Goal: Browse casually: Explore the website without a specific task or goal

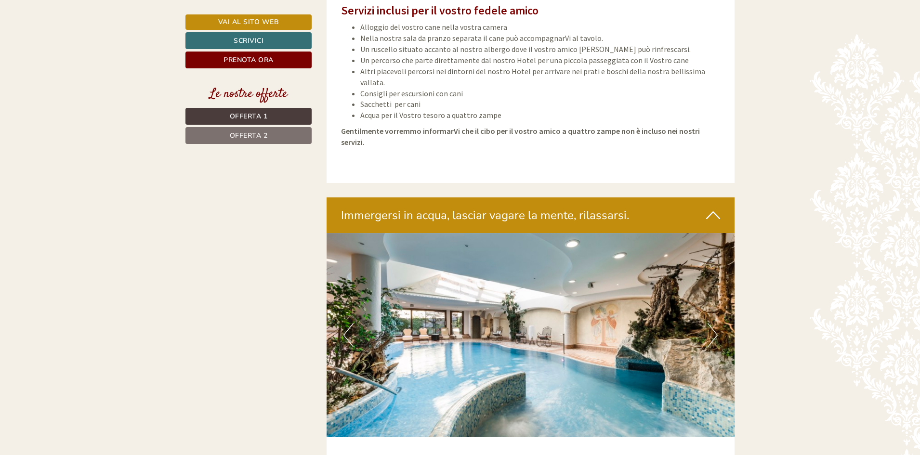
scroll to position [2359, 0]
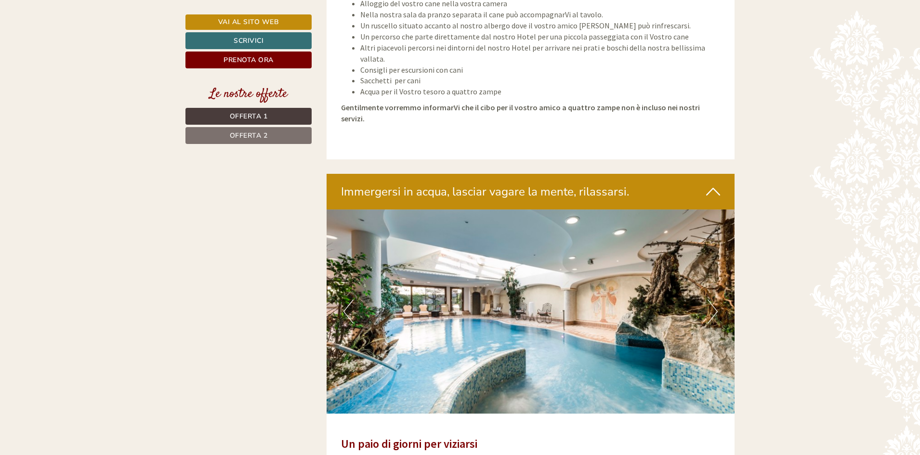
click at [715, 300] on button "Next" at bounding box center [713, 312] width 10 height 24
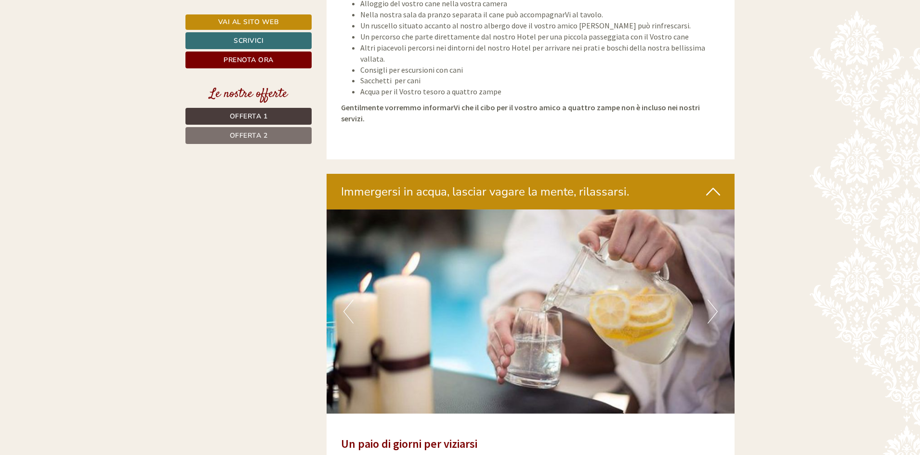
click at [715, 300] on button "Next" at bounding box center [713, 312] width 10 height 24
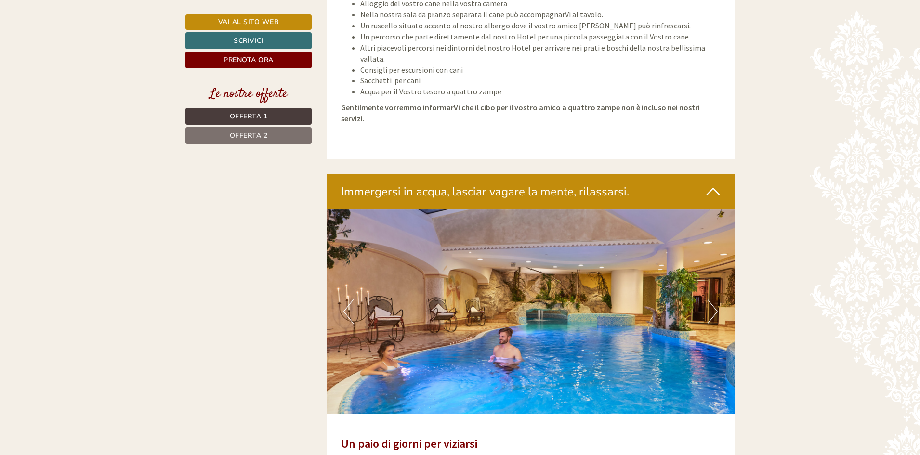
click at [715, 300] on button "Next" at bounding box center [713, 312] width 10 height 24
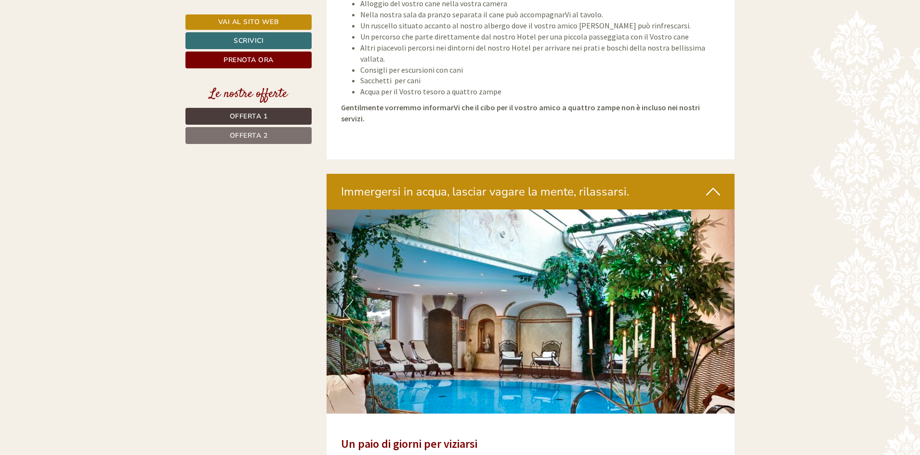
click at [715, 300] on button "Next" at bounding box center [713, 312] width 10 height 24
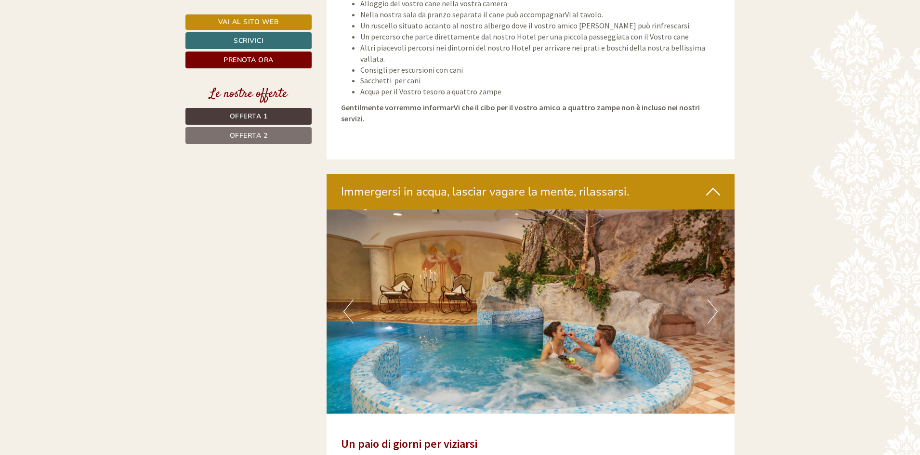
click at [715, 300] on button "Next" at bounding box center [713, 312] width 10 height 24
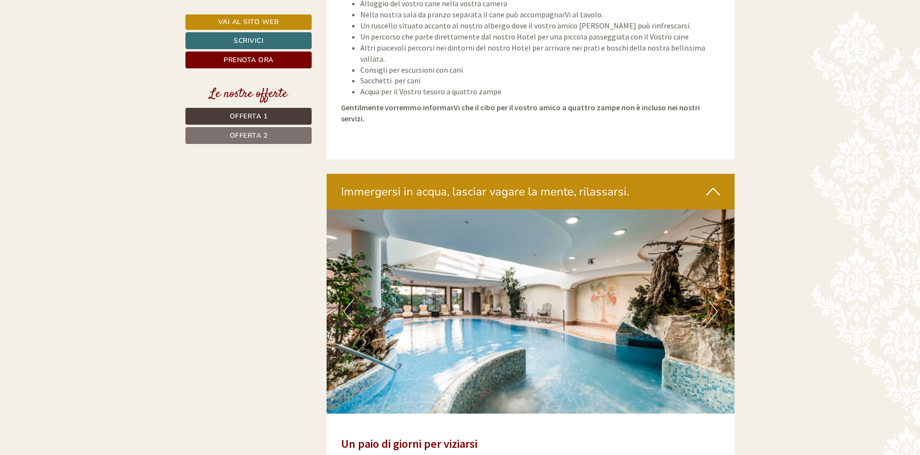
click at [715, 300] on button "Next" at bounding box center [713, 312] width 10 height 24
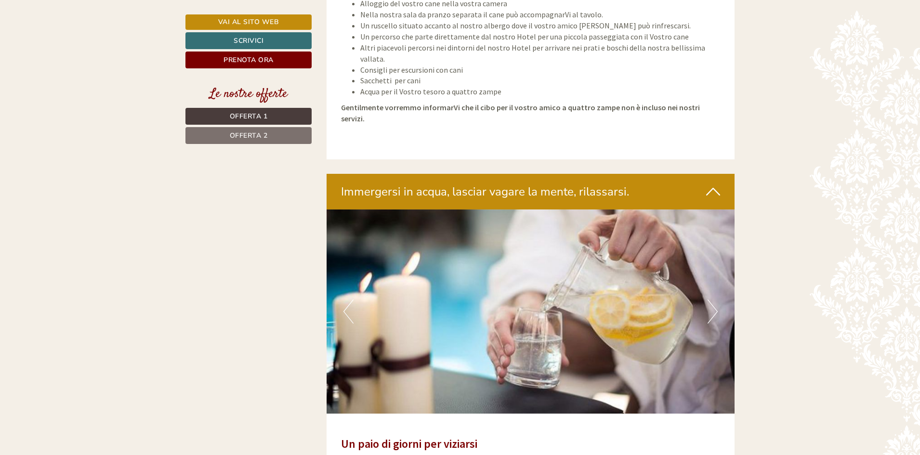
click at [715, 300] on button "Next" at bounding box center [713, 312] width 10 height 24
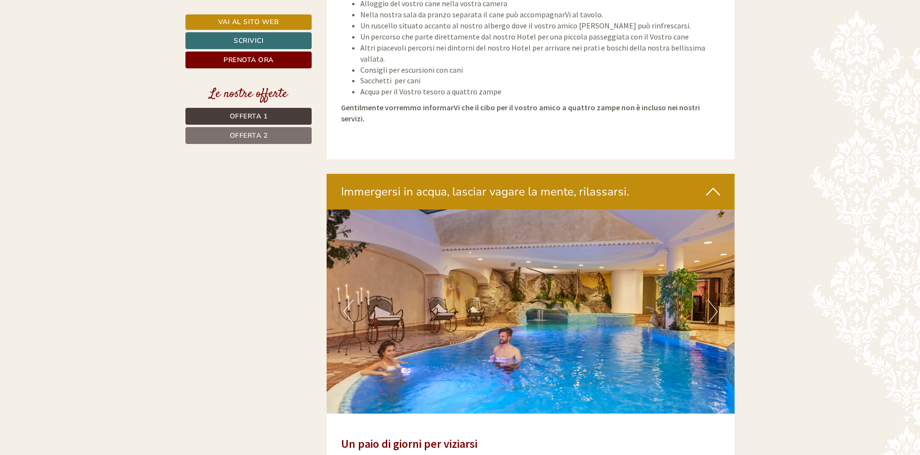
click at [715, 300] on button "Next" at bounding box center [713, 312] width 10 height 24
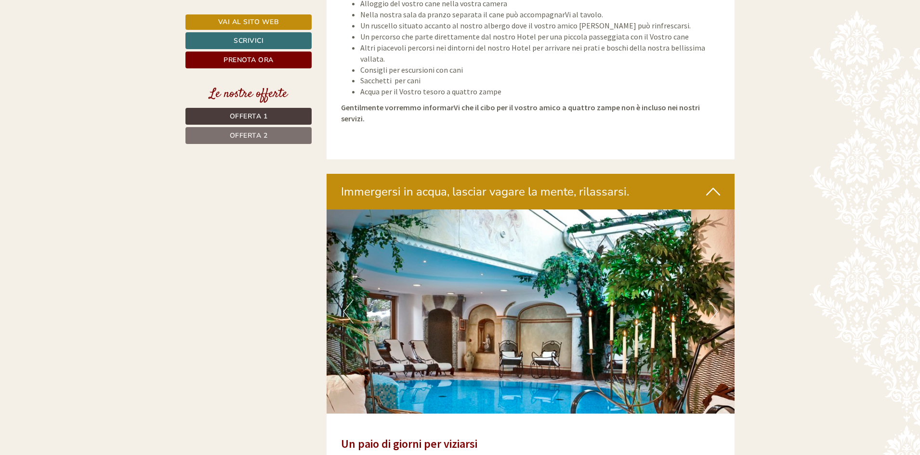
click at [715, 300] on button "Next" at bounding box center [713, 312] width 10 height 24
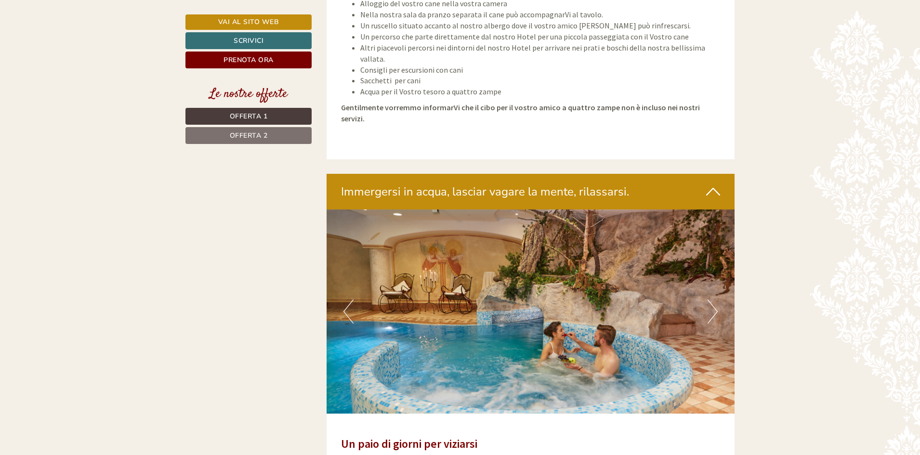
click at [715, 300] on button "Next" at bounding box center [713, 312] width 10 height 24
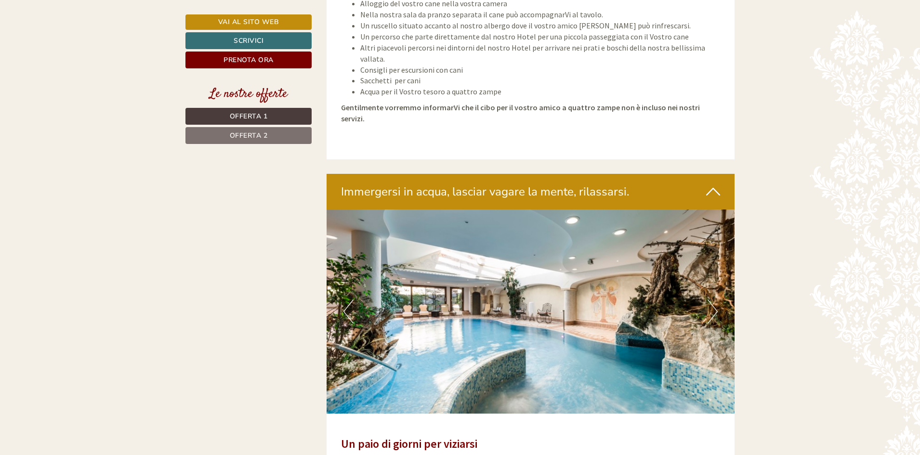
click at [715, 300] on button "Next" at bounding box center [713, 312] width 10 height 24
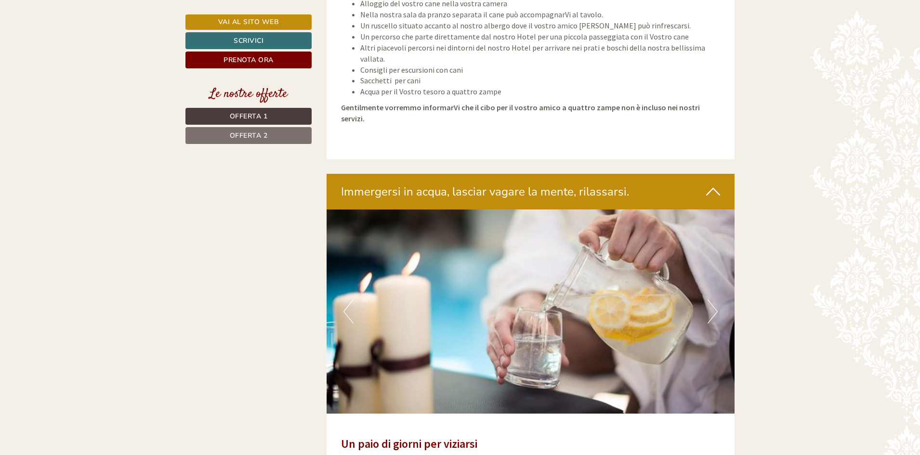
click at [715, 300] on button "Next" at bounding box center [713, 312] width 10 height 24
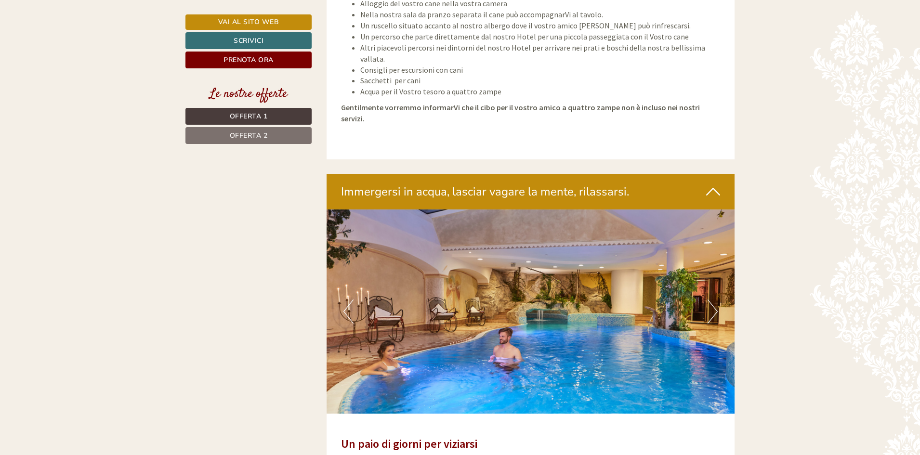
click at [715, 300] on button "Next" at bounding box center [713, 312] width 10 height 24
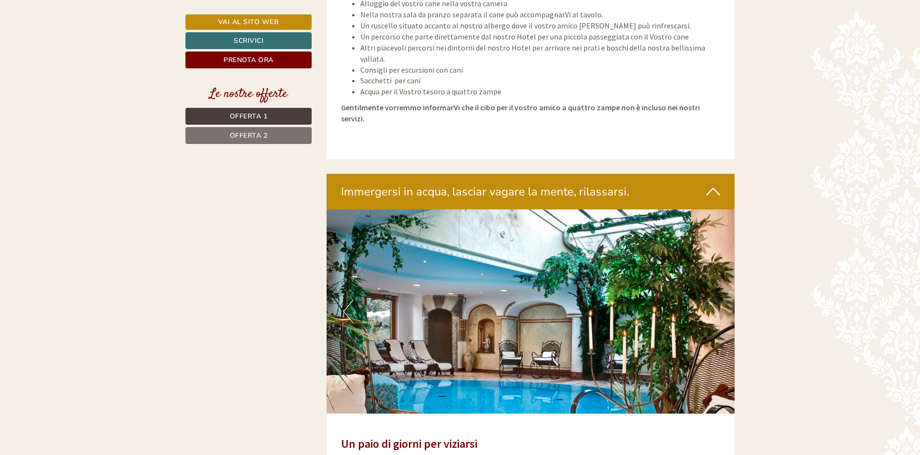
click at [715, 300] on button "Next" at bounding box center [713, 312] width 10 height 24
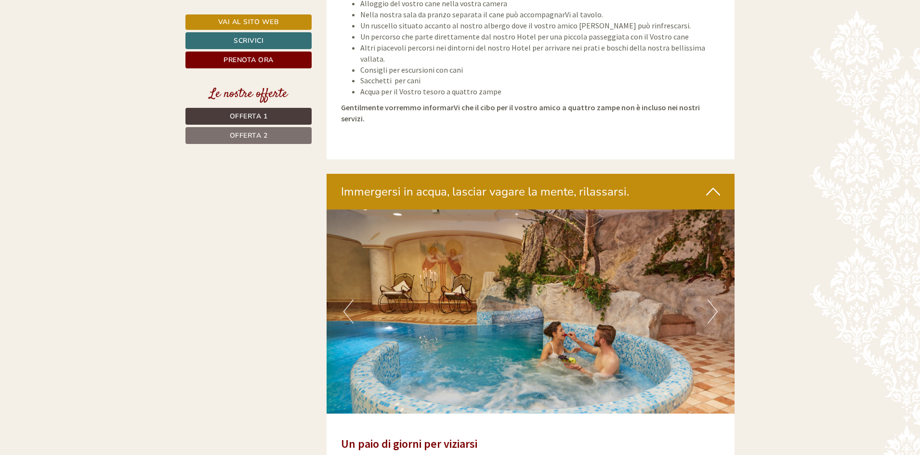
click at [715, 300] on button "Next" at bounding box center [713, 312] width 10 height 24
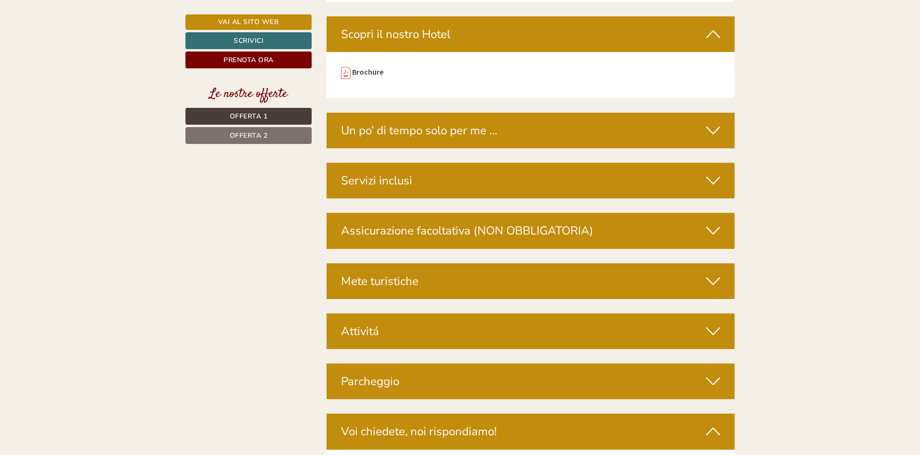
scroll to position [3419, 0]
